Goal: Task Accomplishment & Management: Complete application form

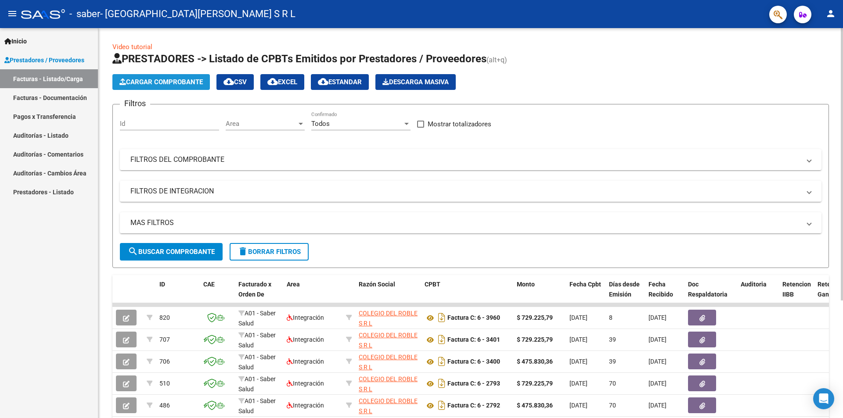
click at [168, 82] on span "Cargar Comprobante" at bounding box center [160, 82] width 83 height 8
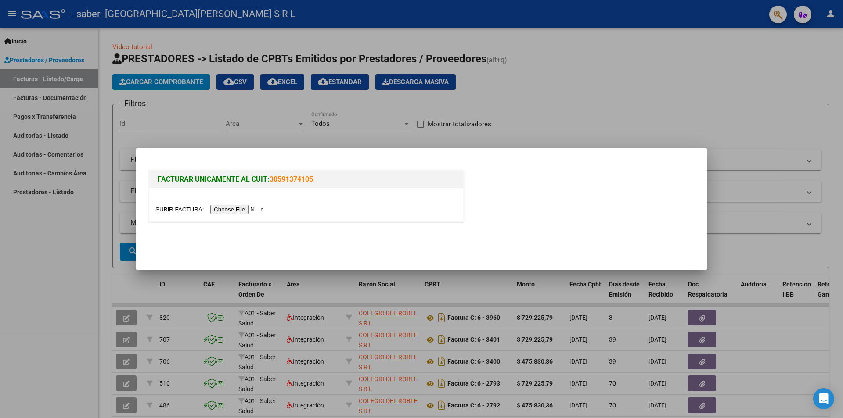
click at [232, 208] on input "file" at bounding box center [210, 209] width 111 height 9
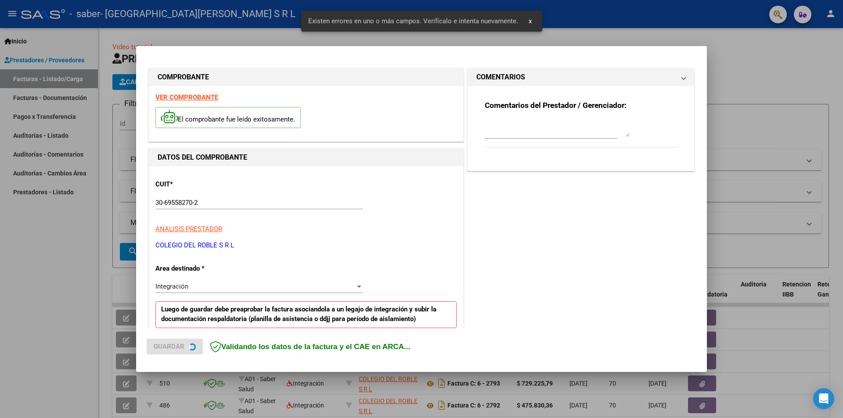
scroll to position [153, 0]
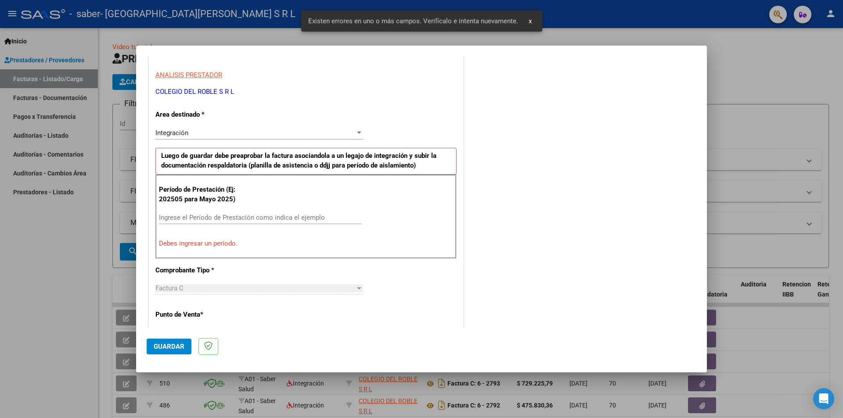
click at [208, 222] on div "Ingrese el Período de Prestación como indica el ejemplo" at bounding box center [260, 217] width 203 height 13
click at [209, 216] on input "Ingrese el Período de Prestación como indica el ejemplo" at bounding box center [260, 218] width 203 height 8
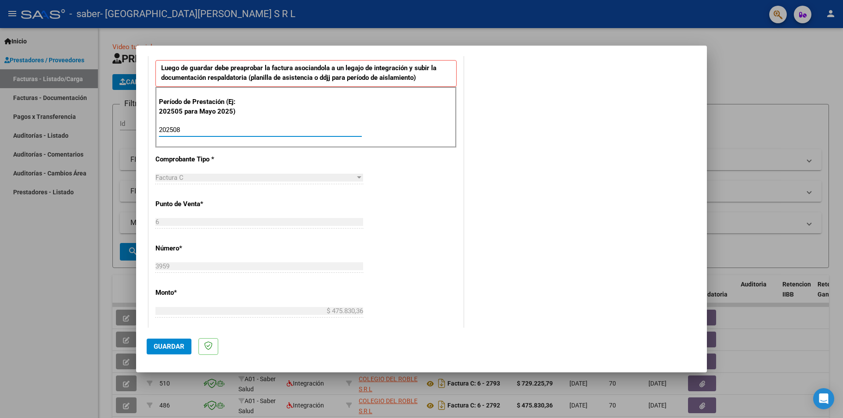
scroll to position [417, 0]
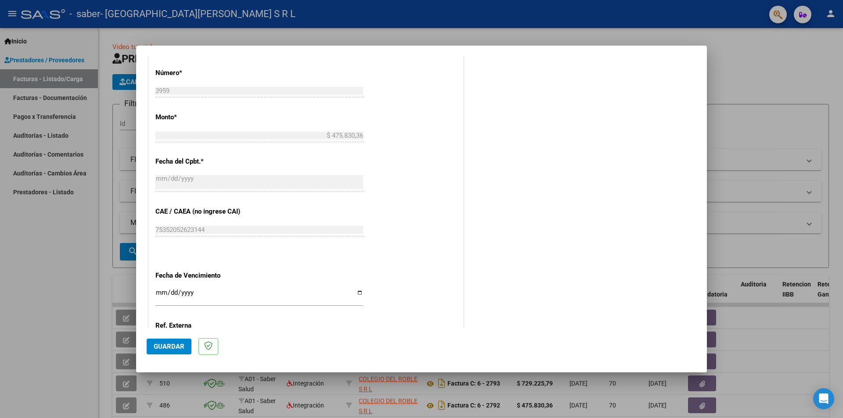
type input "202508"
click at [181, 345] on span "Guardar" at bounding box center [169, 347] width 31 height 8
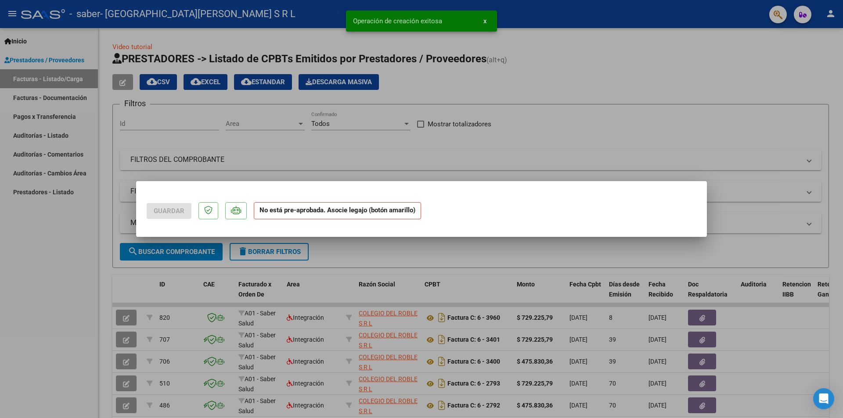
scroll to position [0, 0]
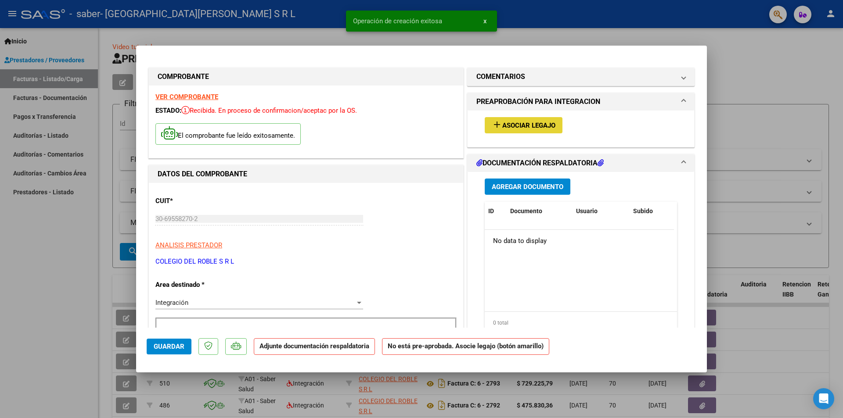
click at [521, 118] on button "add Asociar Legajo" at bounding box center [524, 125] width 78 height 16
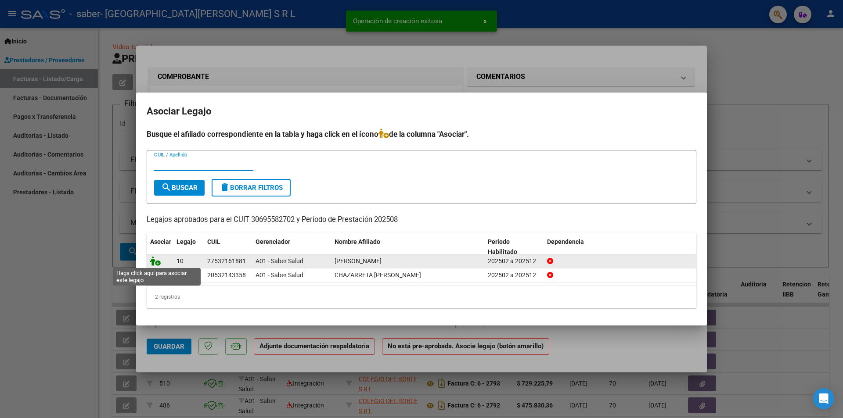
click at [155, 261] on icon at bounding box center [155, 261] width 11 height 10
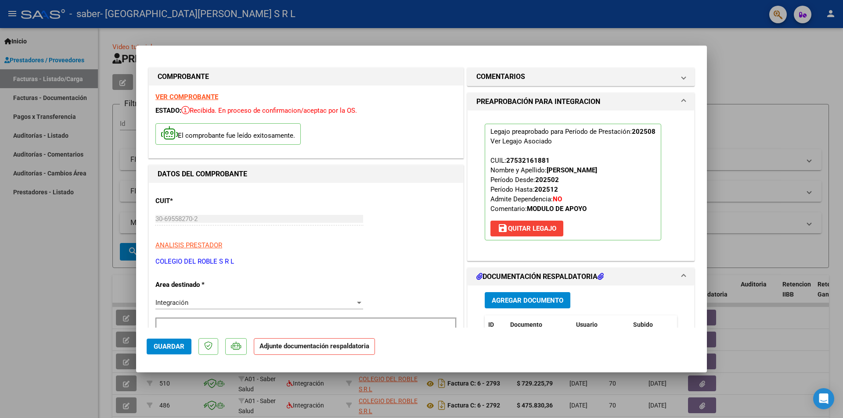
scroll to position [44, 0]
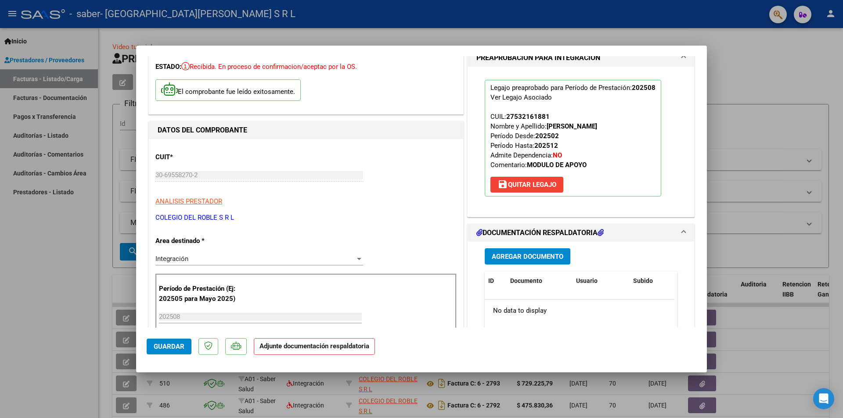
click at [538, 259] on span "Agregar Documento" at bounding box center [528, 257] width 72 height 8
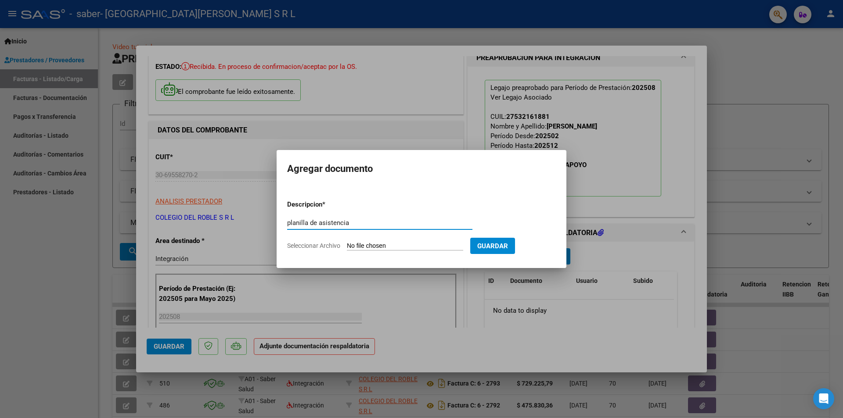
type input "planilla de asistencia"
click at [359, 244] on input "Seleccionar Archivo" at bounding box center [405, 246] width 116 height 8
type input "C:\fakepath\CUADRA MARTINA SABER SALUD.pdf"
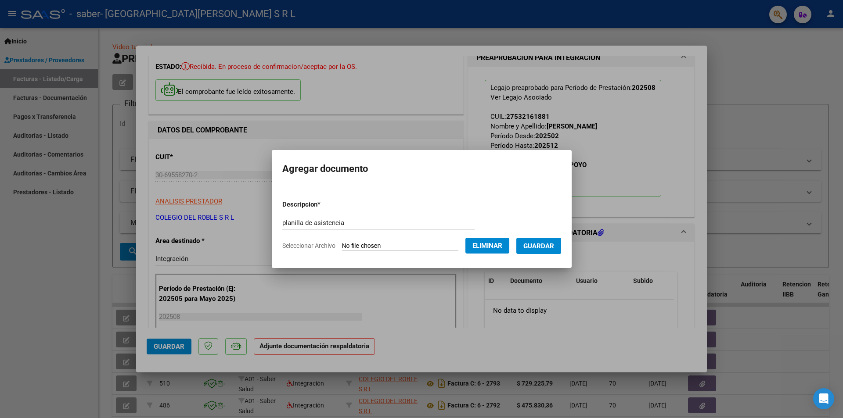
click at [553, 251] on button "Guardar" at bounding box center [538, 246] width 45 height 16
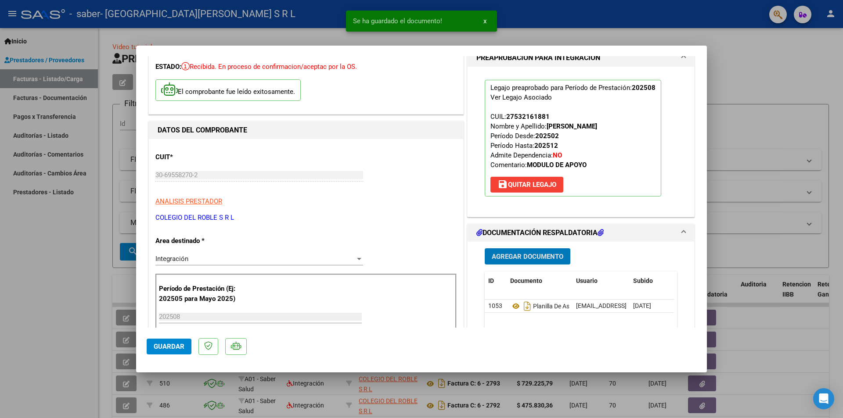
scroll to position [220, 0]
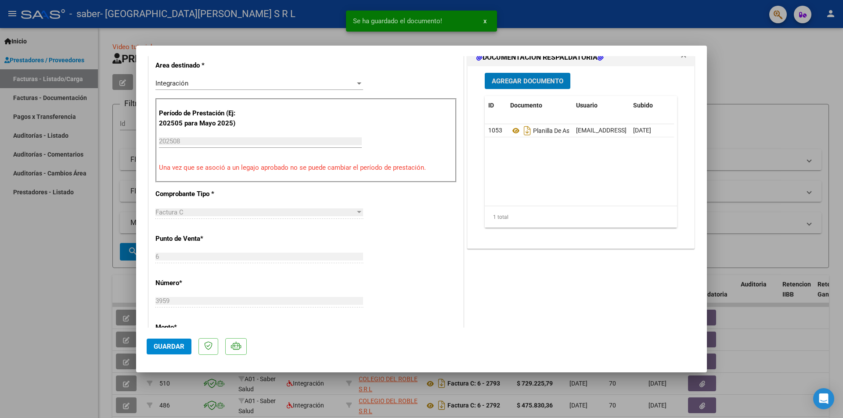
click at [174, 345] on span "Guardar" at bounding box center [169, 347] width 31 height 8
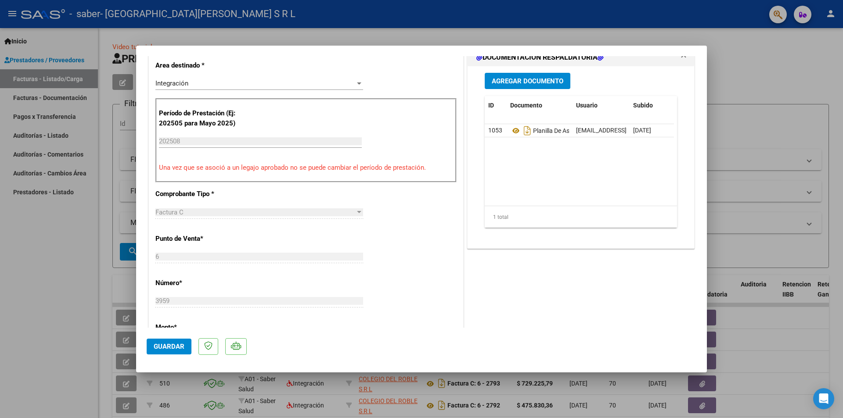
click at [780, 41] on div at bounding box center [421, 209] width 843 height 418
type input "$ 0,00"
